Goal: Task Accomplishment & Management: Use online tool/utility

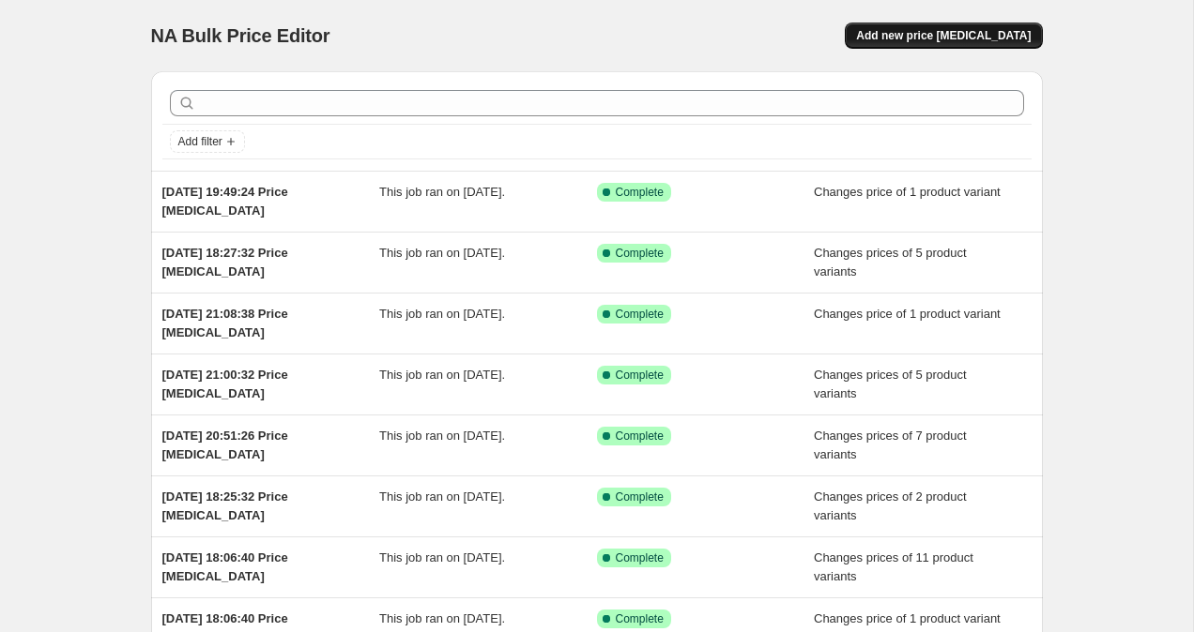
click at [964, 43] on button "Add new price [MEDICAL_DATA]" at bounding box center [942, 36] width 197 height 26
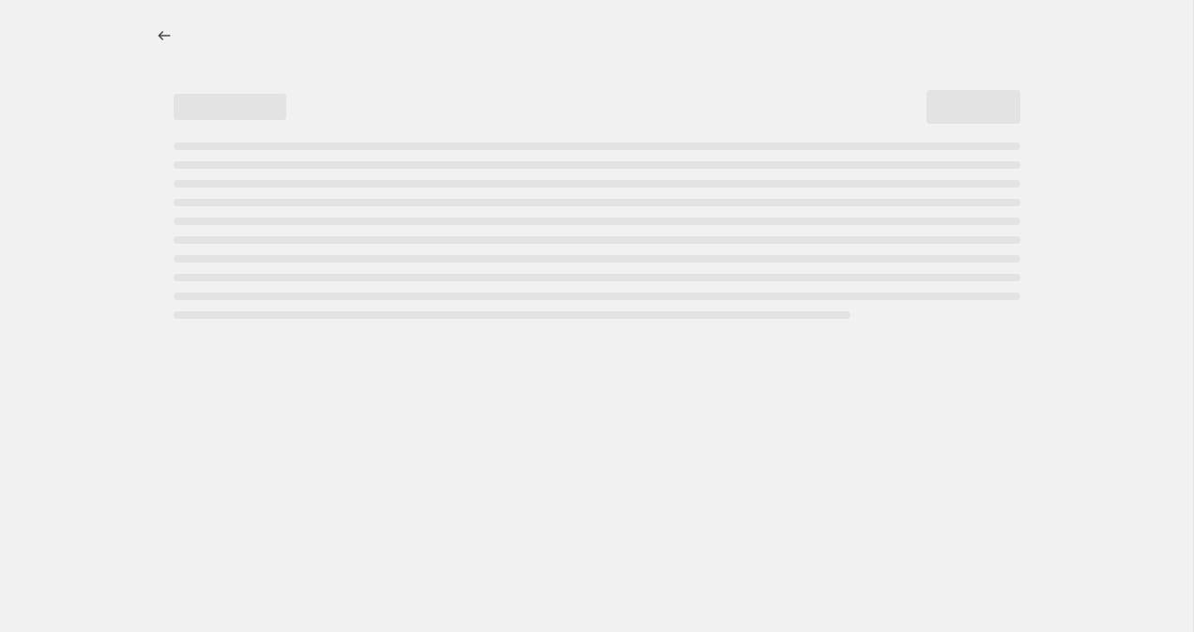
select select "percentage"
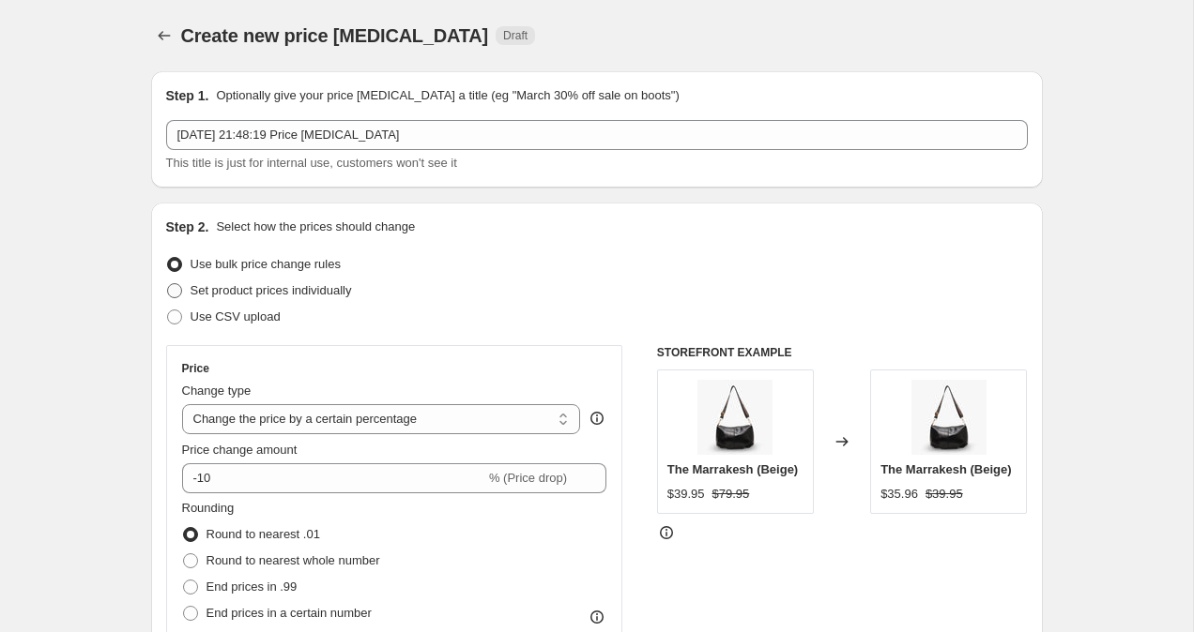
click at [175, 293] on span at bounding box center [174, 290] width 15 height 15
click at [168, 284] on input "Set product prices individually" at bounding box center [167, 283] width 1 height 1
radio input "true"
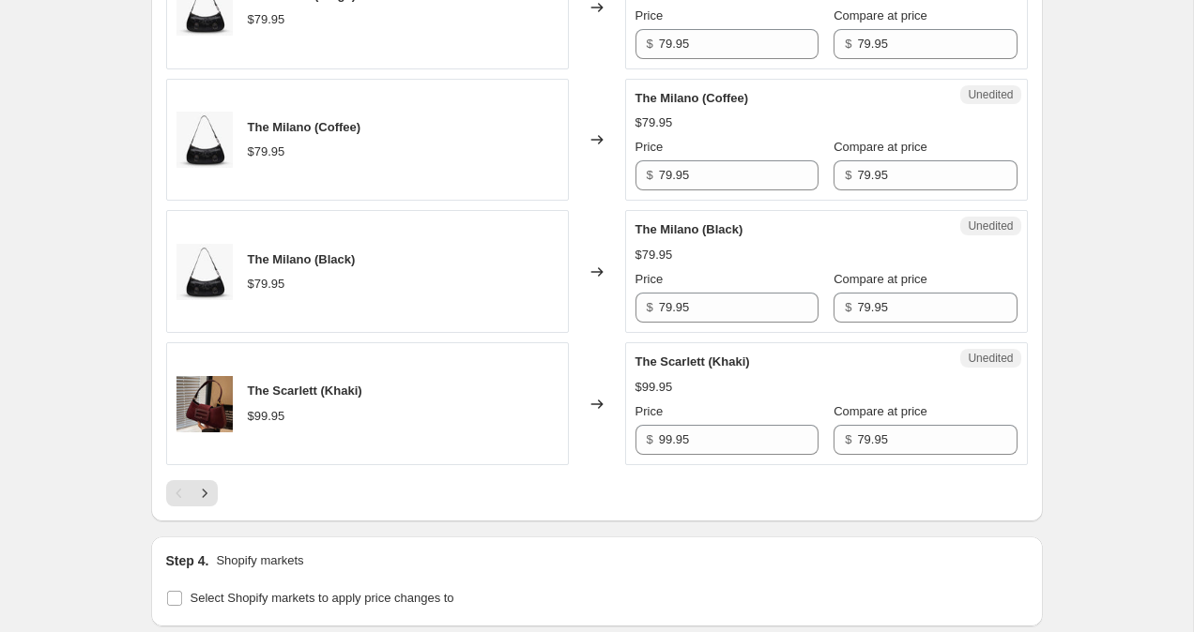
scroll to position [3084, 0]
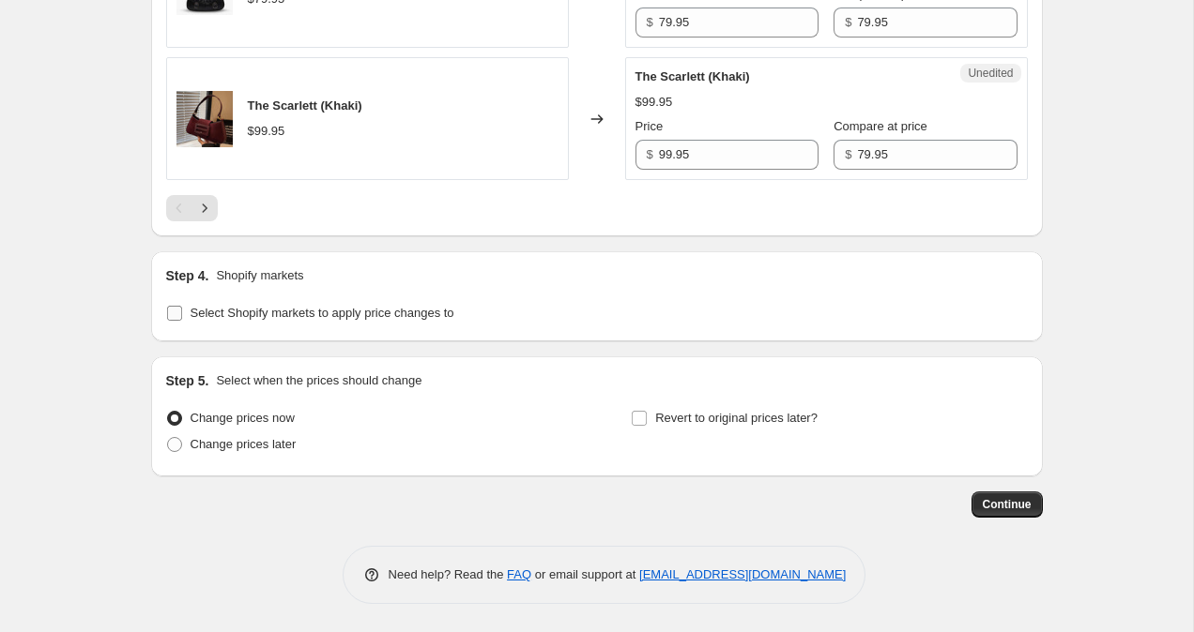
click at [179, 317] on input "Select Shopify markets to apply price changes to" at bounding box center [174, 313] width 15 height 15
checkbox input "true"
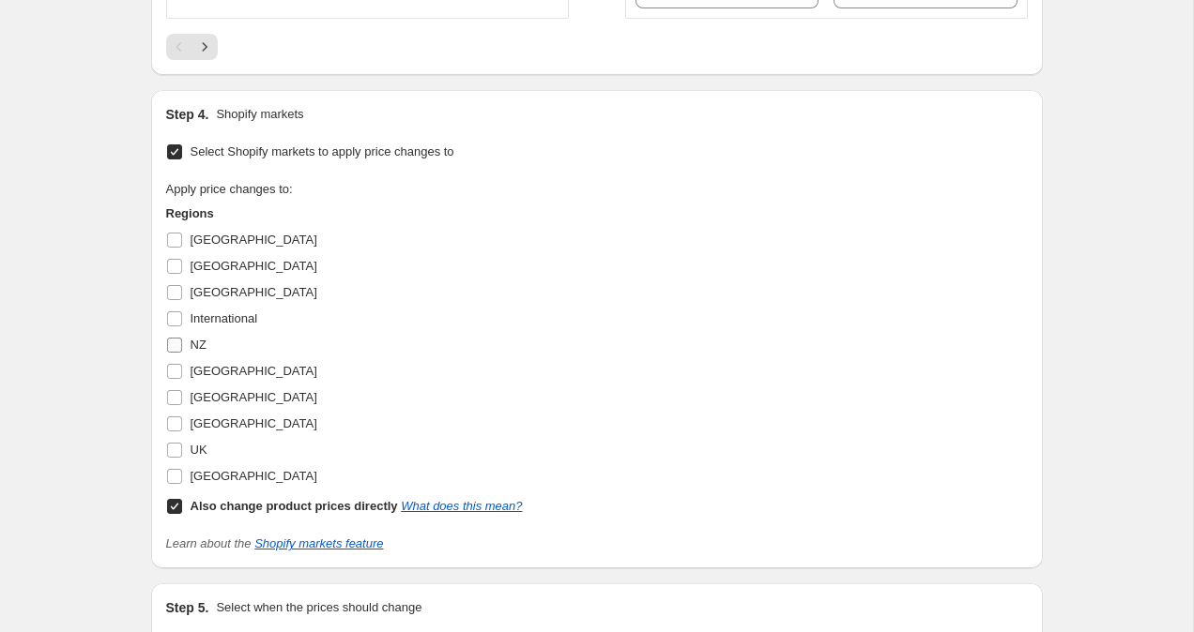
scroll to position [3249, 0]
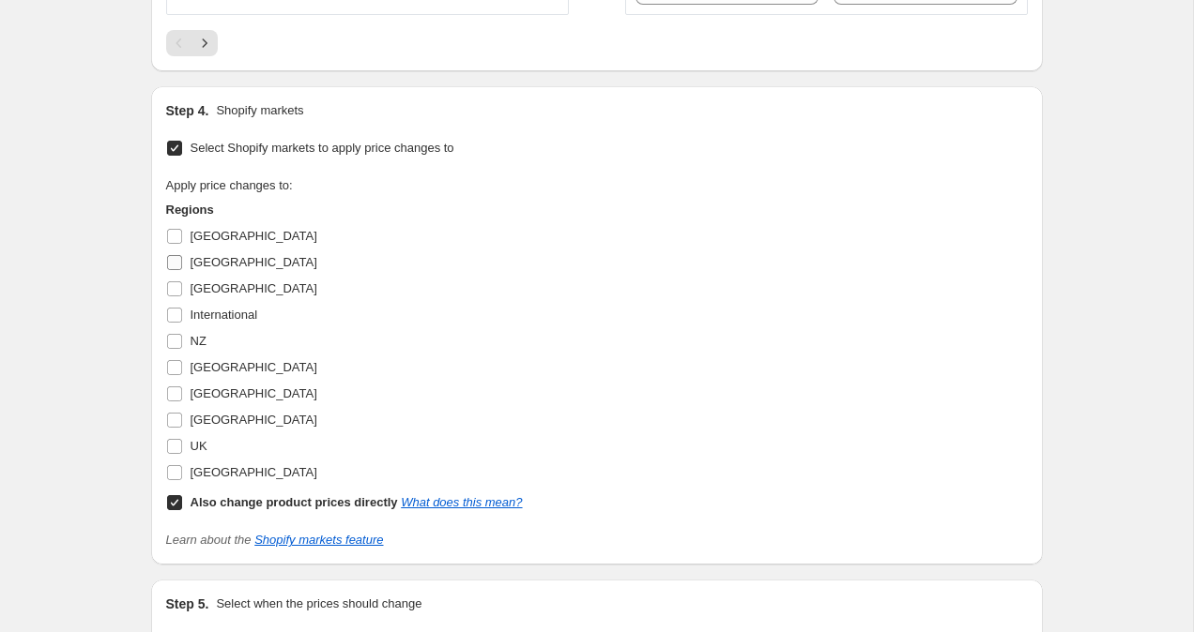
click at [176, 264] on input "[GEOGRAPHIC_DATA]" at bounding box center [174, 262] width 15 height 15
checkbox input "true"
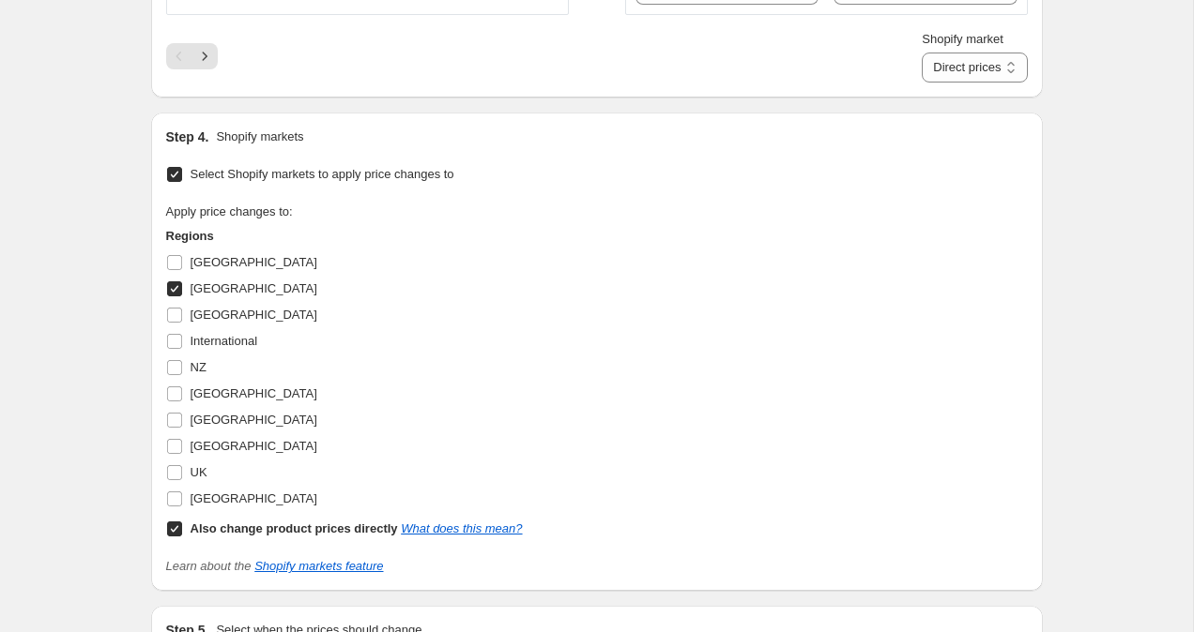
click at [172, 534] on input "Also change product prices directly What does this mean?" at bounding box center [174, 529] width 15 height 15
checkbox input "false"
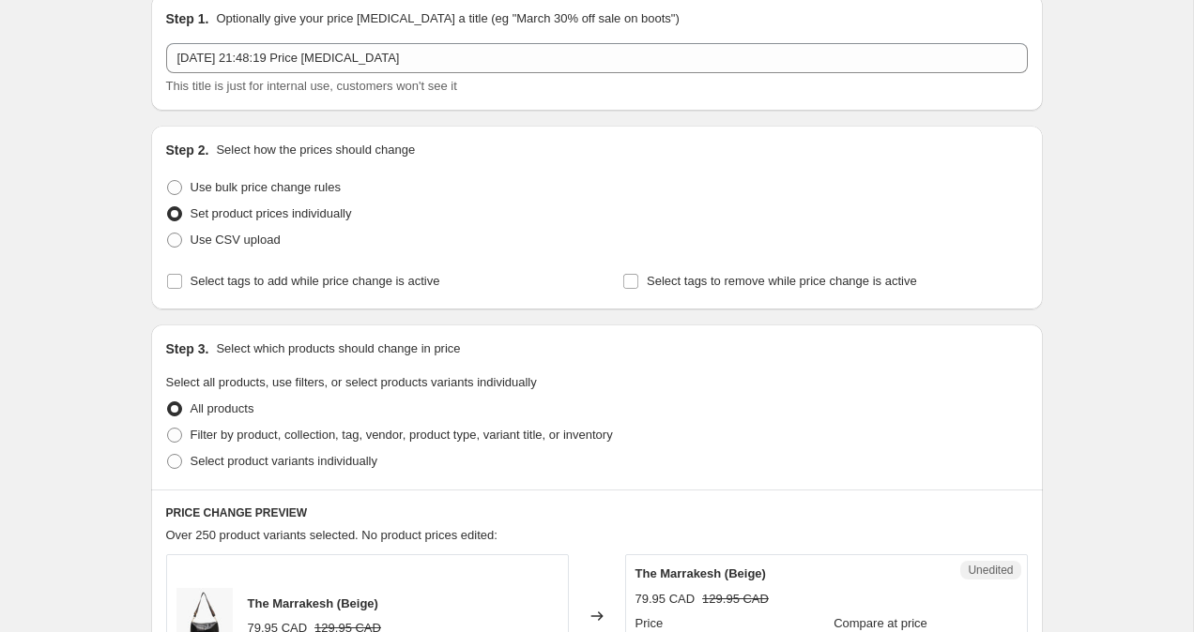
scroll to position [78, 0]
click at [170, 457] on span at bounding box center [174, 460] width 15 height 15
click at [168, 454] on input "Select product variants individually" at bounding box center [167, 453] width 1 height 1
radio input "true"
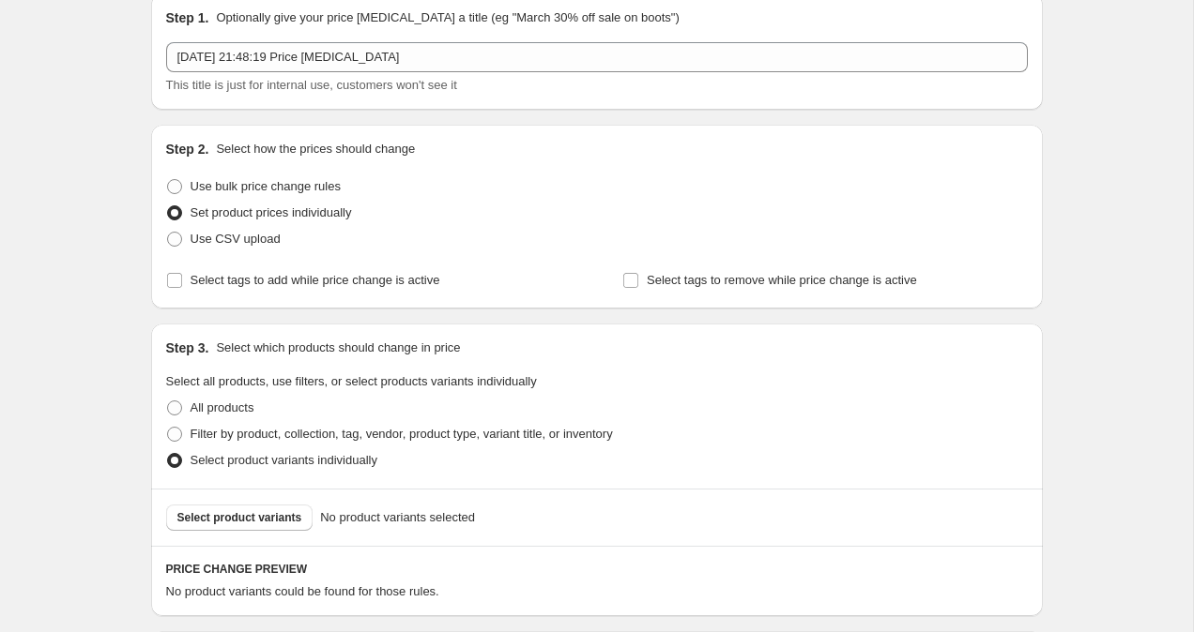
click at [259, 523] on span "Select product variants" at bounding box center [239, 517] width 125 height 15
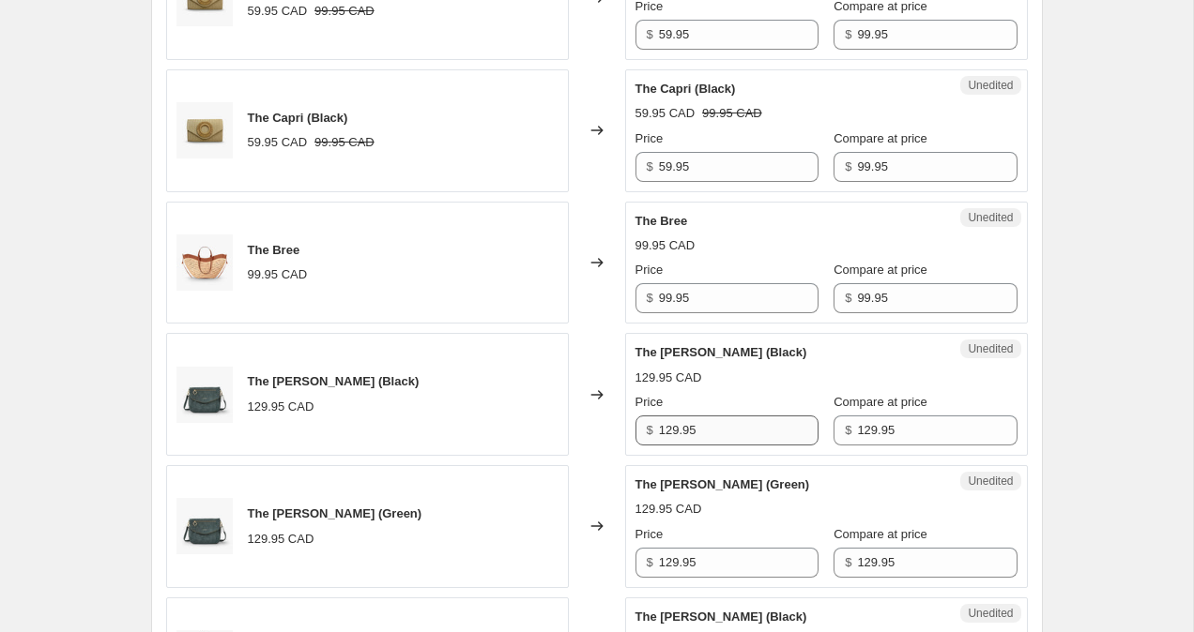
scroll to position [1070, 0]
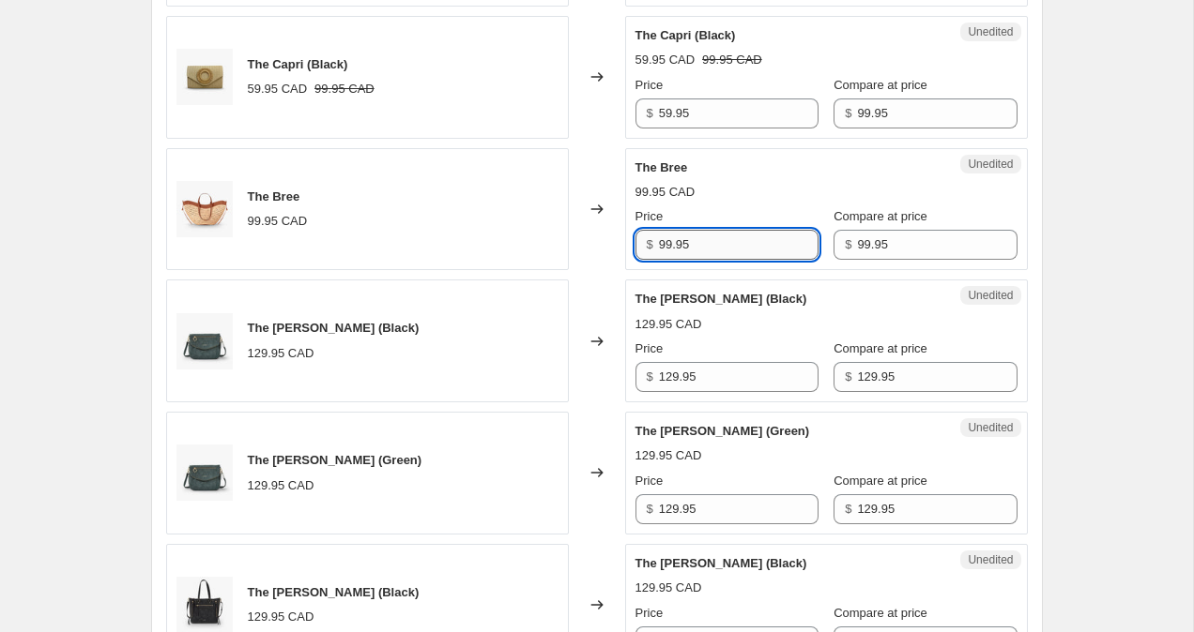
click at [664, 243] on input "99.95" at bounding box center [739, 245] width 160 height 30
type input "129.95"
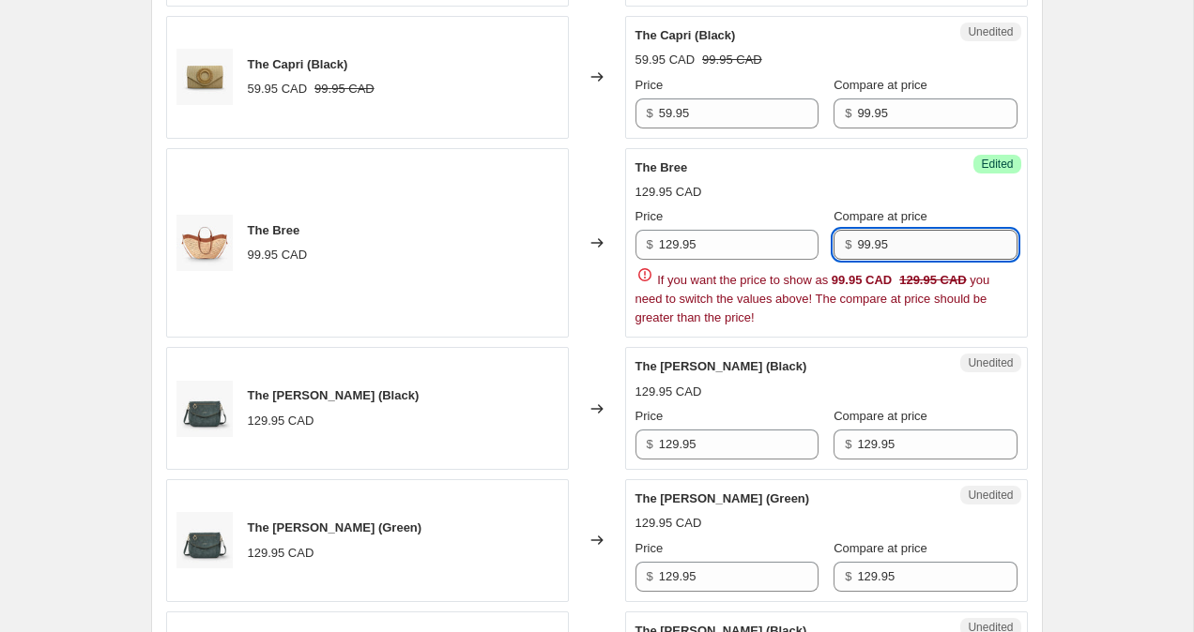
click at [847, 246] on div "$ 99.95" at bounding box center [924, 245] width 183 height 30
type input "129.95"
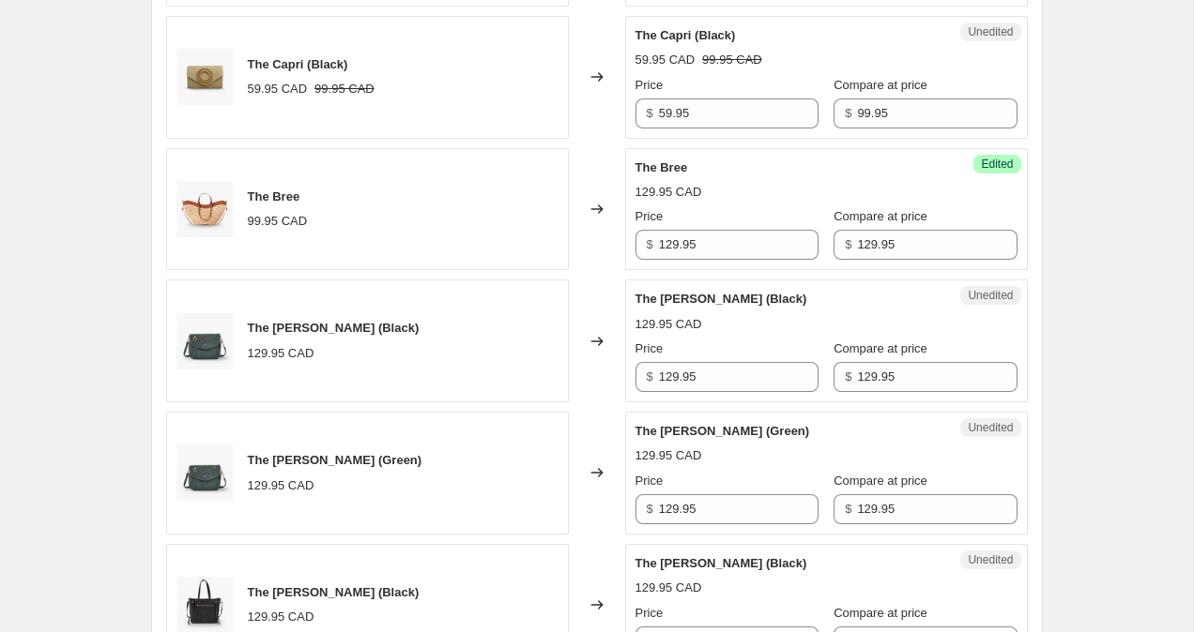
click at [1102, 288] on div "Create new price [MEDICAL_DATA]. This page is ready Create new price [MEDICAL_D…" at bounding box center [596, 285] width 1193 height 2710
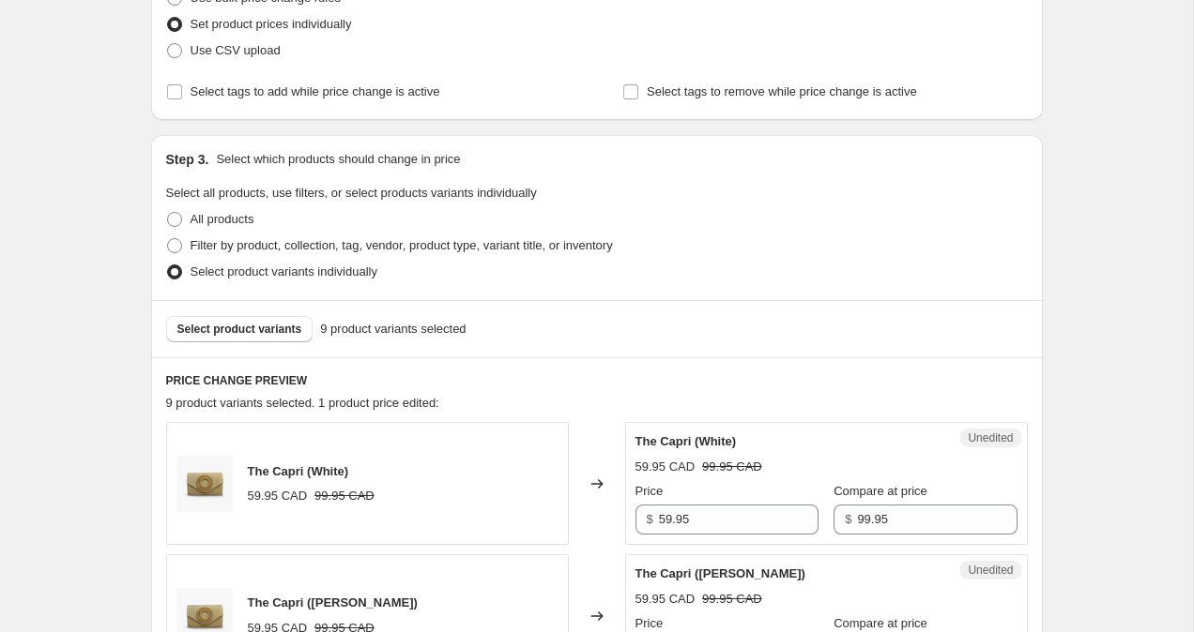
scroll to position [284, 0]
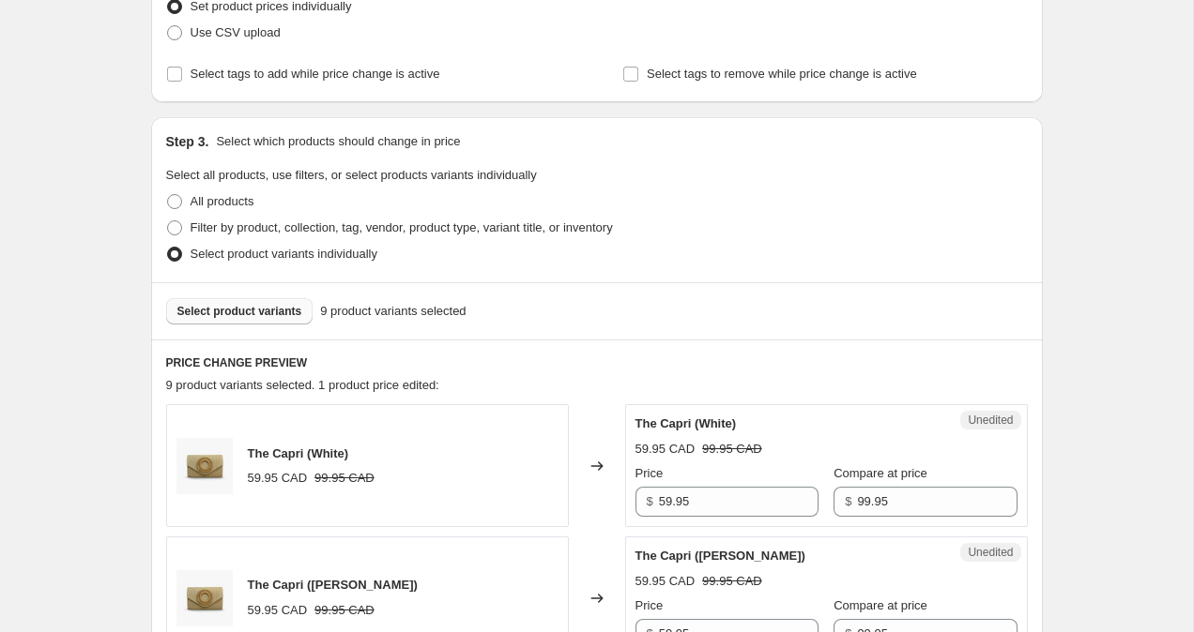
click at [274, 305] on span "Select product variants" at bounding box center [239, 311] width 125 height 15
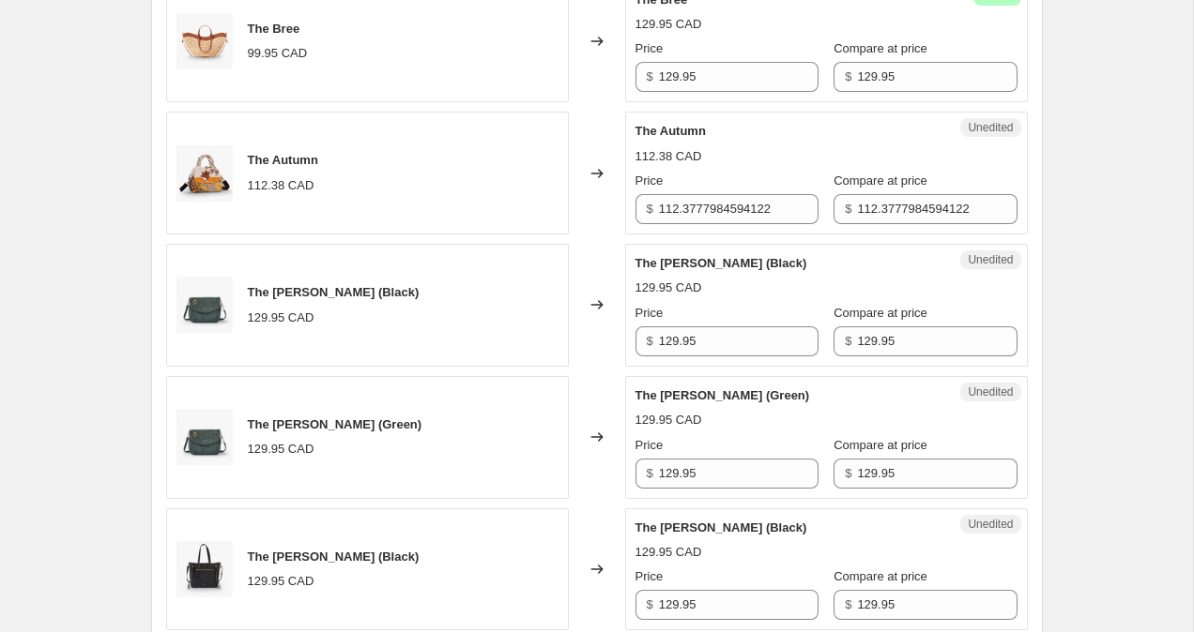
scroll to position [1100, 0]
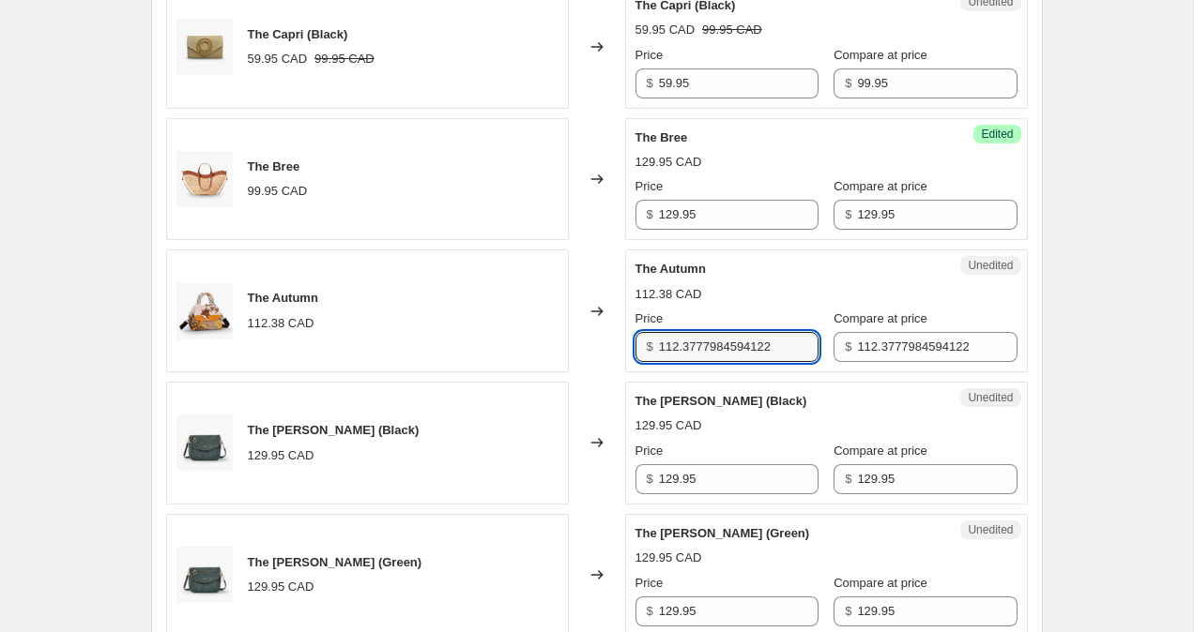
drag, startPoint x: 783, startPoint y: 351, endPoint x: 570, endPoint y: 327, distance: 214.4
click at [569, 327] on div "The Autumn 112.38 CAD Changed to Unedited The Autumn 112.38 CAD Price $ 112.377…" at bounding box center [596, 311] width 861 height 123
type input "99.95"
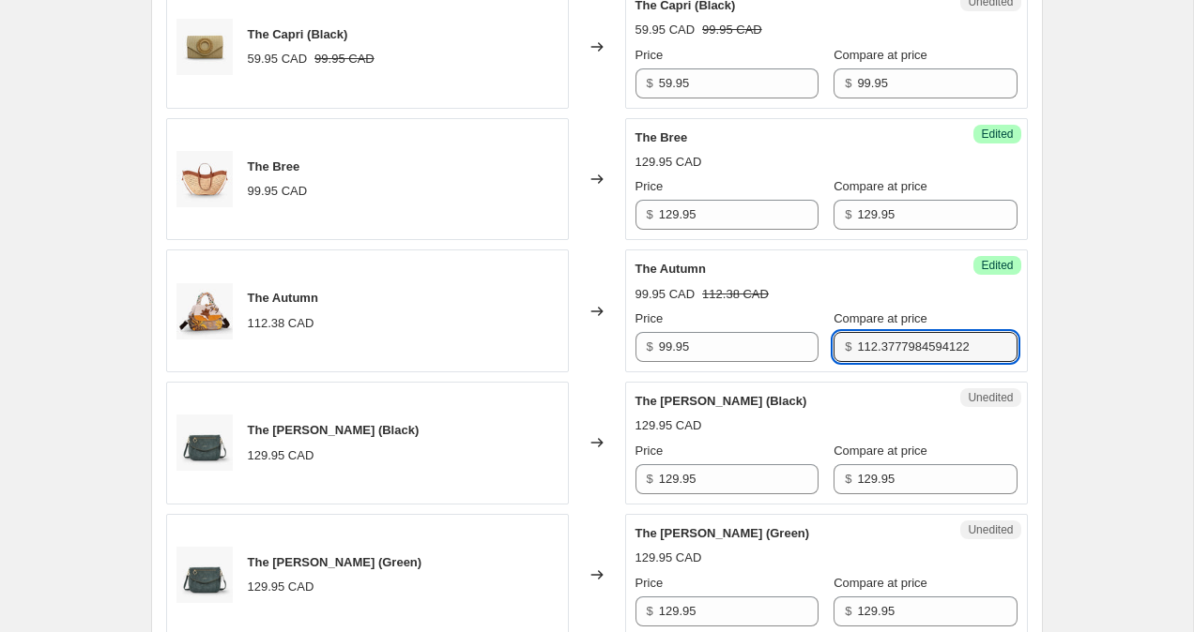
drag, startPoint x: 840, startPoint y: 354, endPoint x: 1003, endPoint y: 378, distance: 165.1
click at [1003, 378] on div "The Capri (White) 59.95 CAD 99.95 CAD Changed to Unedited The Capri (White) 59.…" at bounding box center [596, 245] width 861 height 1312
type input "99.95"
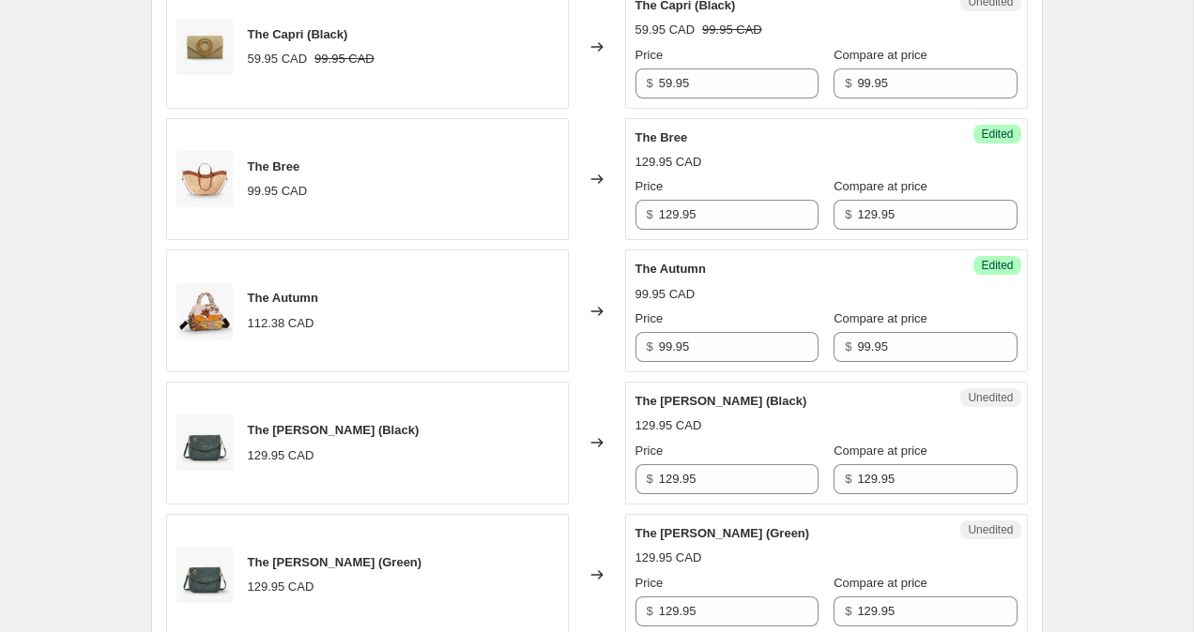
click at [1142, 337] on div "Create new price [MEDICAL_DATA]. This page is ready Create new price [MEDICAL_D…" at bounding box center [596, 321] width 1193 height 2842
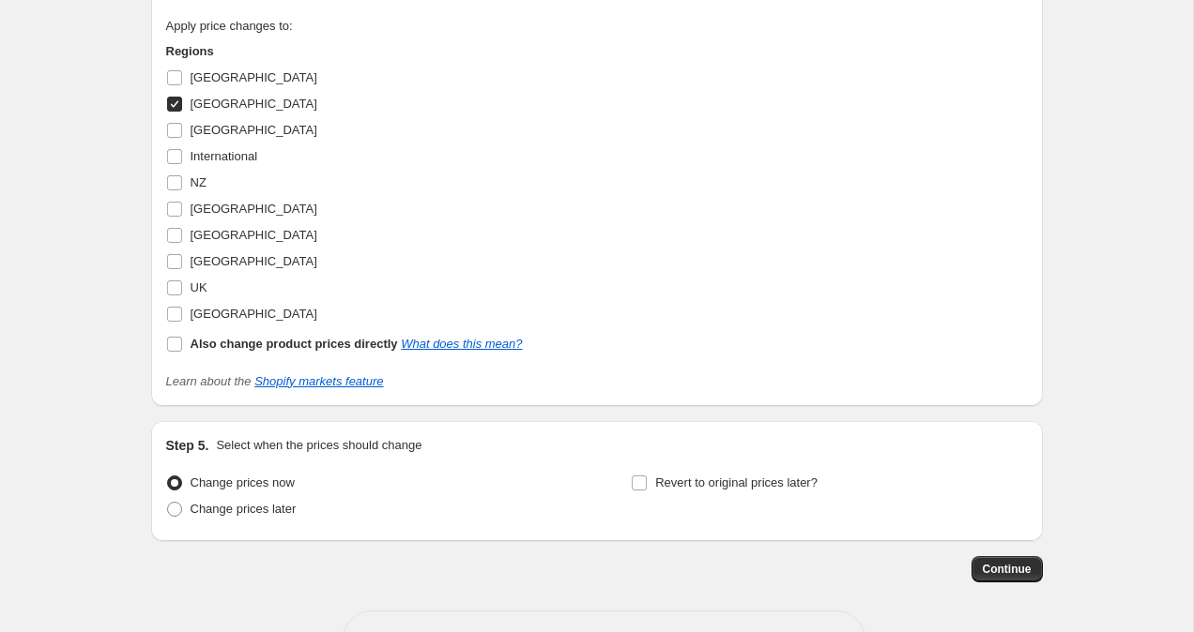
scroll to position [2210, 0]
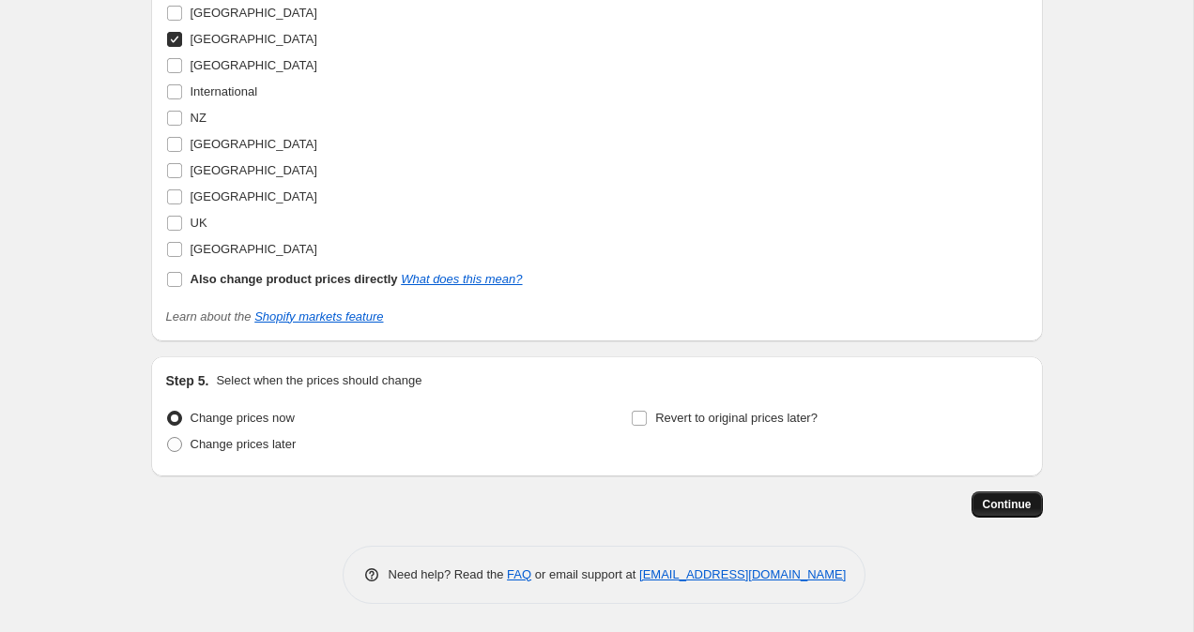
click at [1005, 501] on span "Continue" at bounding box center [1006, 504] width 49 height 15
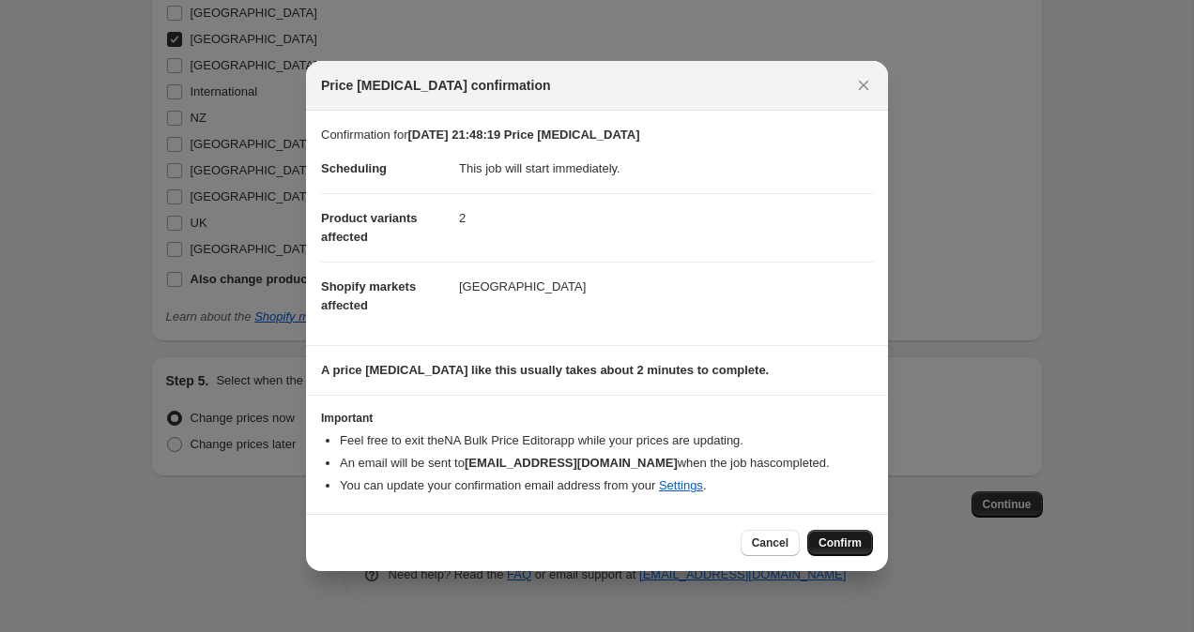
click at [859, 549] on span "Confirm" at bounding box center [839, 543] width 43 height 15
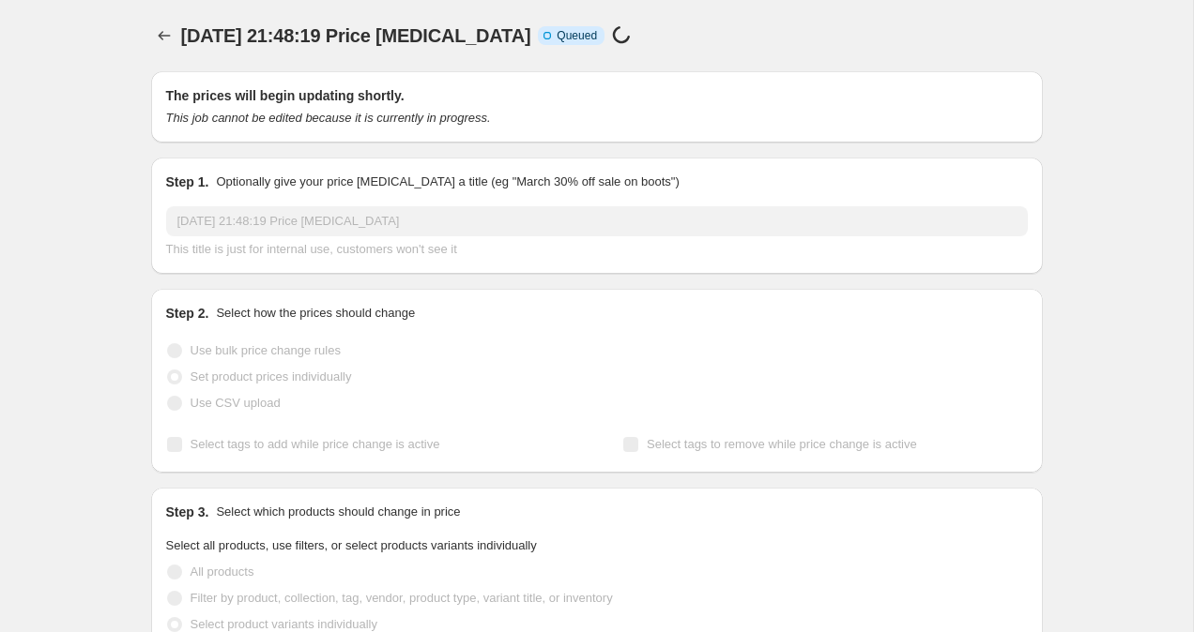
scroll to position [2210, 0]
